Goal: Browse casually

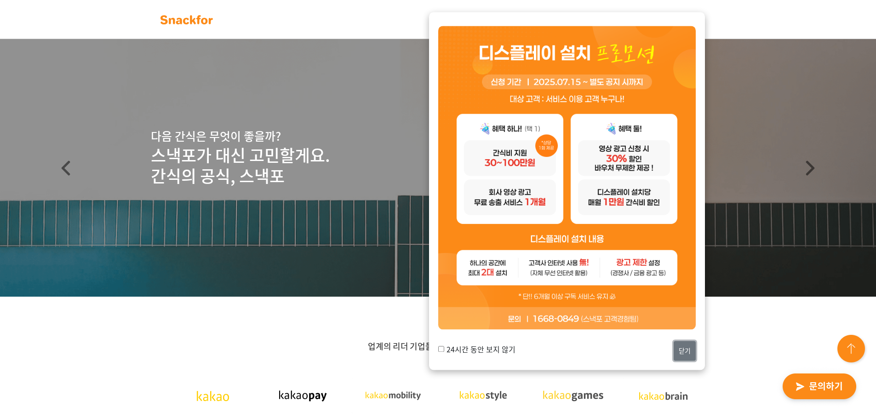
click at [682, 352] on button "닫기" at bounding box center [685, 351] width 22 height 20
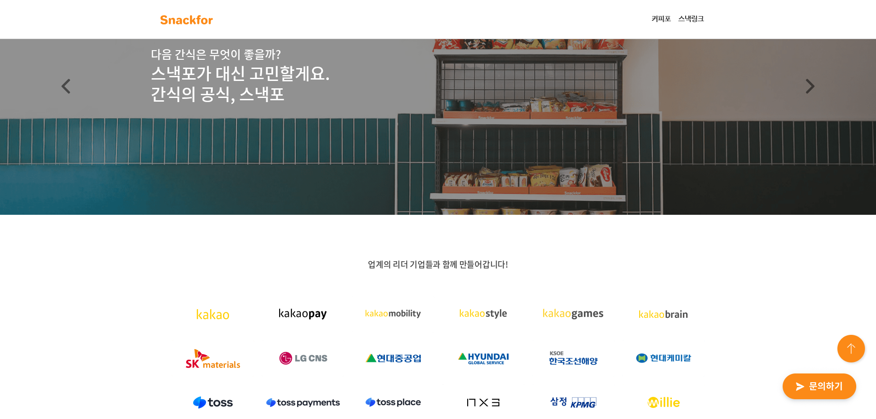
scroll to position [230, 0]
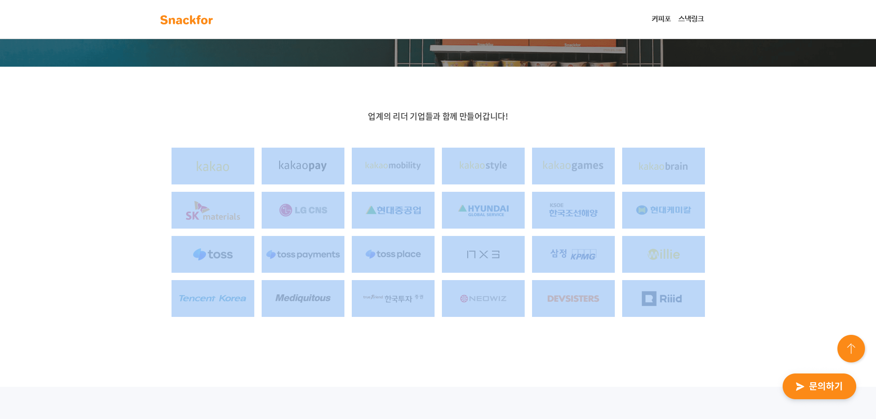
drag, startPoint x: 663, startPoint y: 301, endPoint x: 91, endPoint y: 162, distance: 588.9
click at [91, 162] on div "업계의 리더 기업들과 함께 만들어갑니다!" at bounding box center [438, 227] width 876 height 320
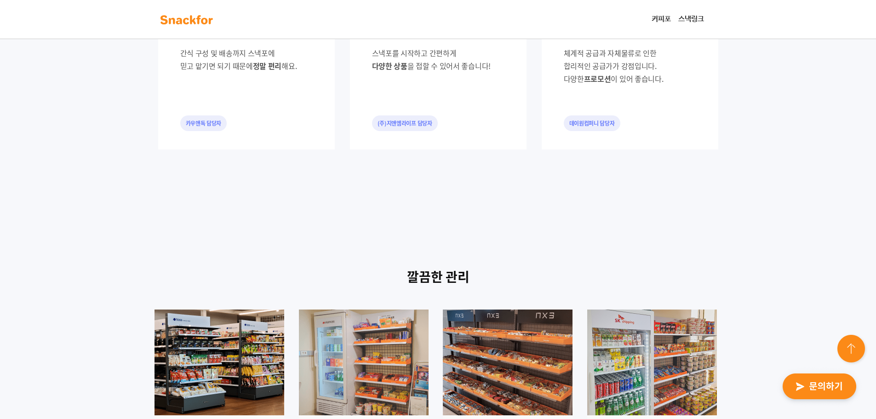
scroll to position [1058, 0]
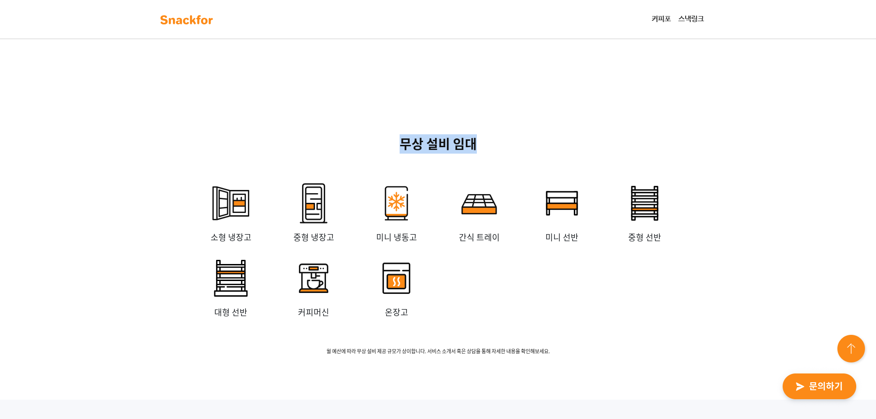
drag, startPoint x: 228, startPoint y: 168, endPoint x: 765, endPoint y: 259, distance: 544.5
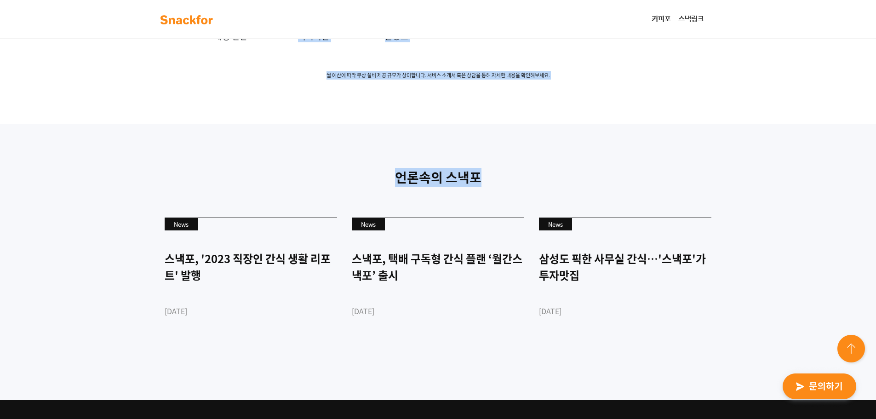
drag, startPoint x: 469, startPoint y: 193, endPoint x: 349, endPoint y: 144, distance: 129.7
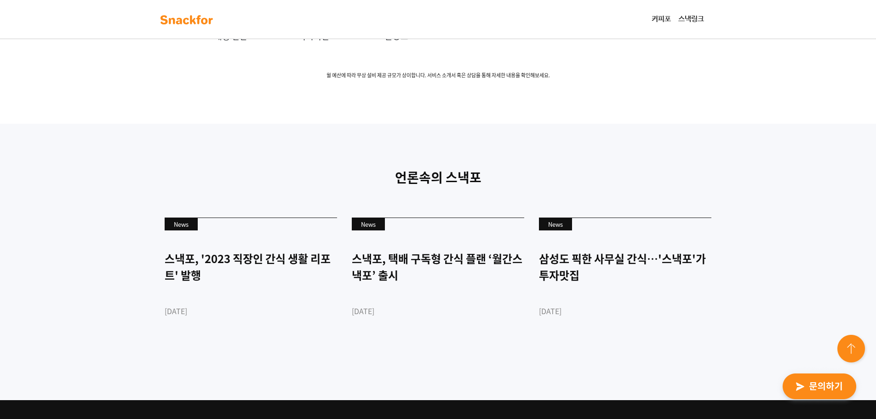
scroll to position [2509, 0]
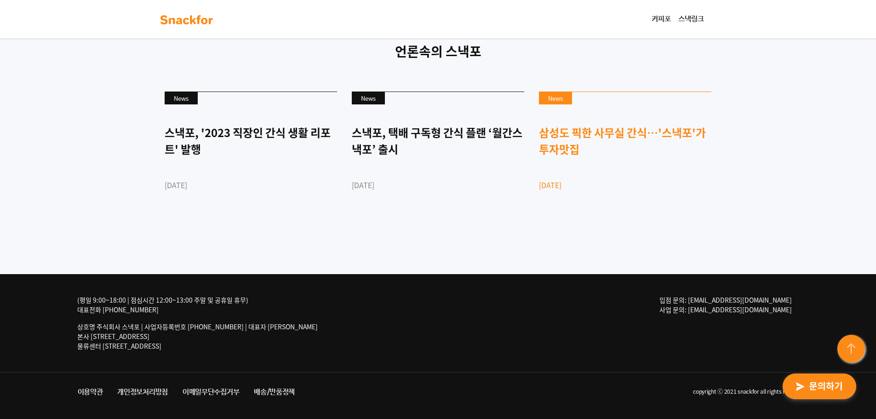
click at [682, 203] on link "News 삼성도 픽한 사무실 간식…'스낵포'가 투자맛집 [DATE]" at bounding box center [625, 157] width 172 height 131
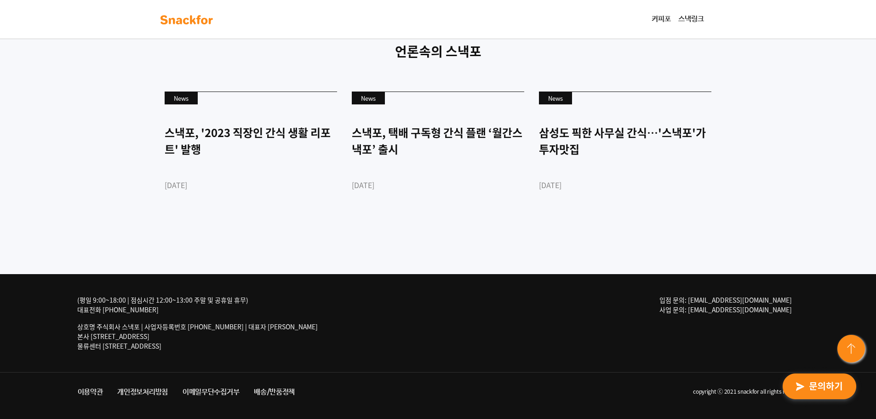
drag, startPoint x: 683, startPoint y: 203, endPoint x: 764, endPoint y: 151, distance: 96.2
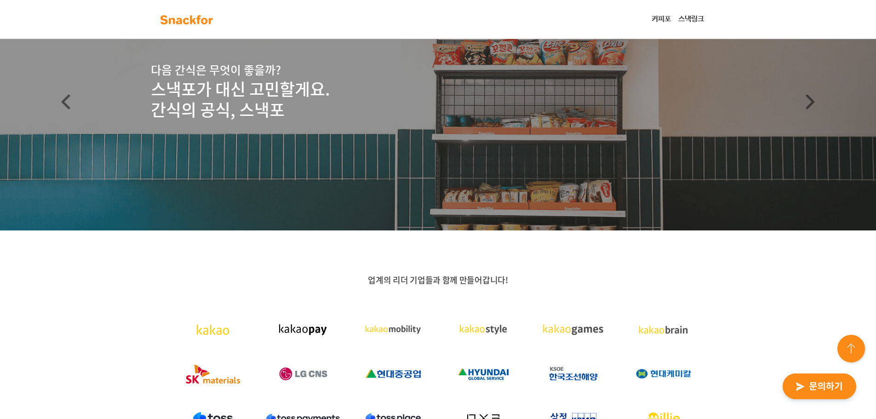
scroll to position [0, 0]
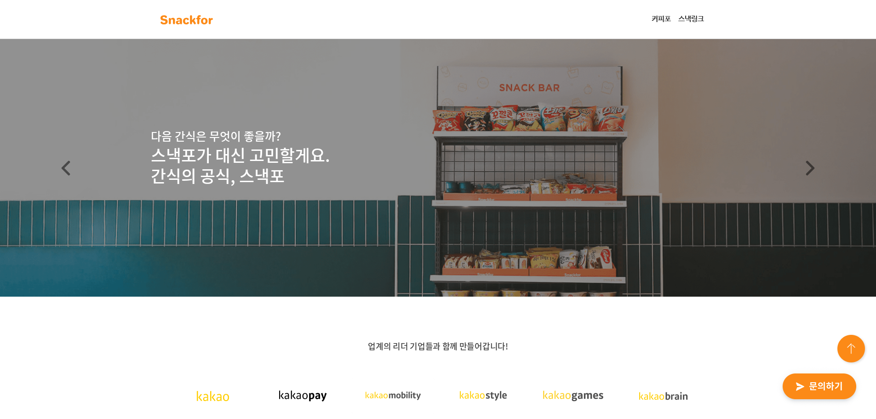
drag, startPoint x: 764, startPoint y: 150, endPoint x: 619, endPoint y: 121, distance: 148.2
drag, startPoint x: 567, startPoint y: 132, endPoint x: 551, endPoint y: 133, distance: 16.1
click at [551, 133] on p "다음 간식은 무엇이 좋을까?" at bounding box center [438, 135] width 575 height 17
drag, startPoint x: 677, startPoint y: 148, endPoint x: 621, endPoint y: 159, distance: 57.2
click at [423, 166] on p "스낵포가 대신 고민할게요. 간식의 공식, 스낵포" at bounding box center [438, 166] width 575 height 42
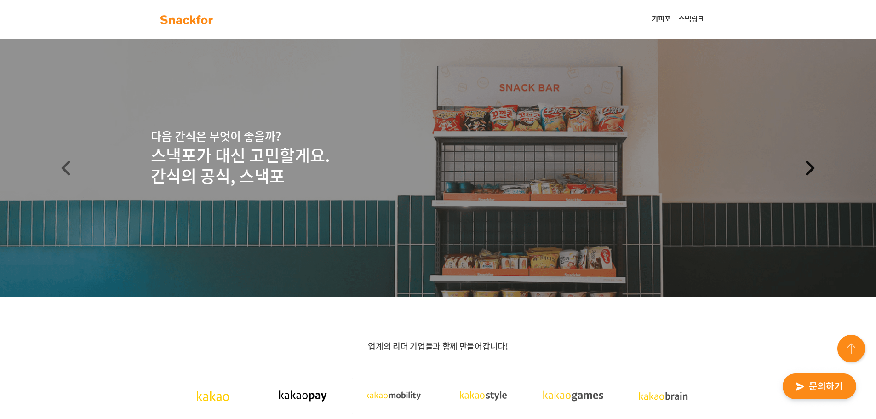
click at [793, 160] on link "Next" at bounding box center [811, 168] width 132 height 258
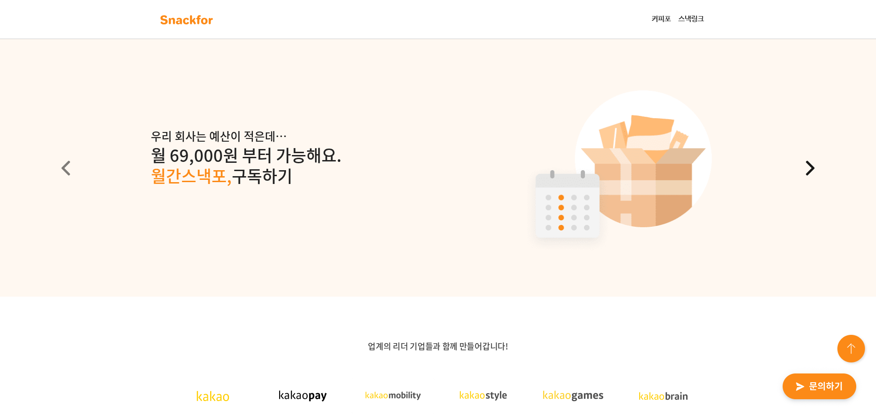
click at [815, 161] on span at bounding box center [810, 168] width 15 height 15
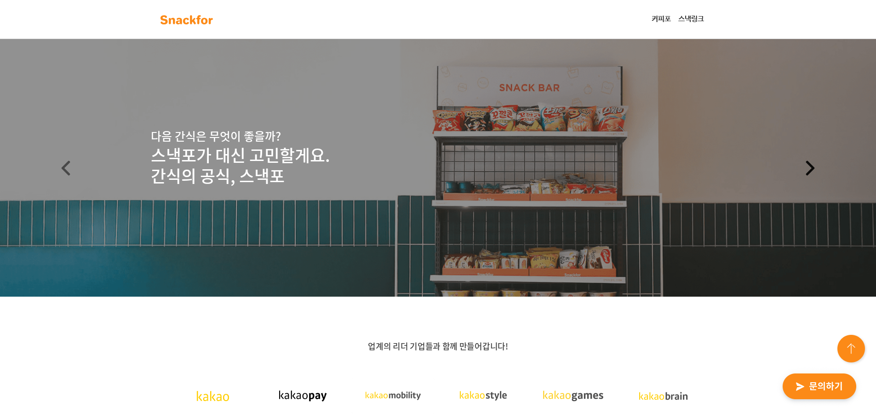
click at [815, 161] on span at bounding box center [810, 168] width 15 height 15
